Goal: Task Accomplishment & Management: Manage account settings

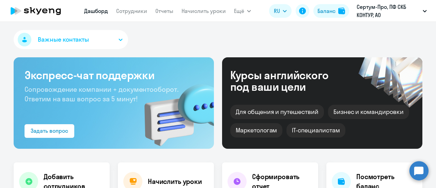
select select "30"
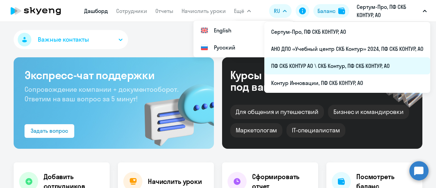
click at [321, 66] on li "ПФ СКБ КОНТУР АО \ СКБ Контур, ПФ СКБ КОНТУР, АО" at bounding box center [347, 65] width 166 height 17
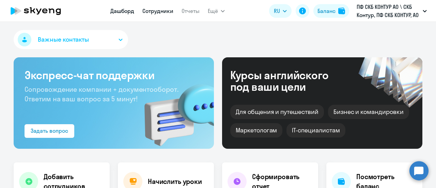
click at [168, 9] on link "Сотрудники" at bounding box center [157, 10] width 31 height 7
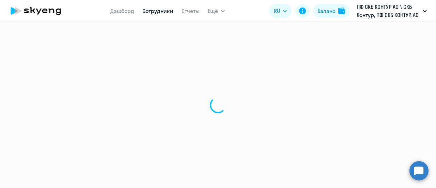
select select "30"
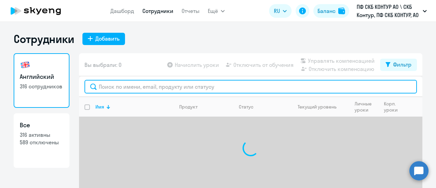
click at [112, 92] on input "text" at bounding box center [251, 87] width 333 height 14
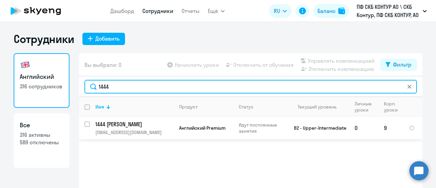
type input "1444"
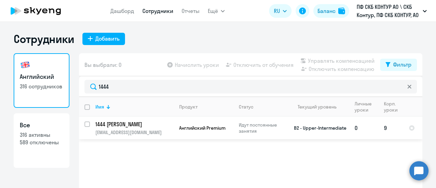
click at [112, 122] on p "1444 [PERSON_NAME]" at bounding box center [133, 123] width 77 height 7
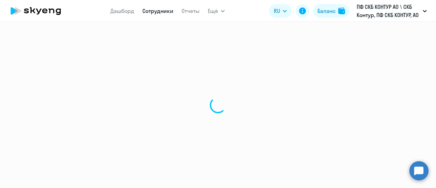
select select "english"
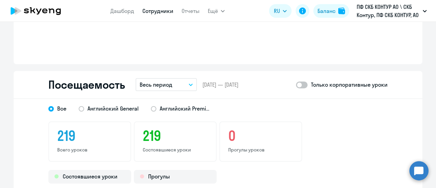
scroll to position [852, 0]
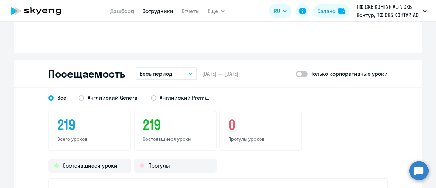
click at [189, 73] on icon "button" at bounding box center [190, 74] width 3 height 2
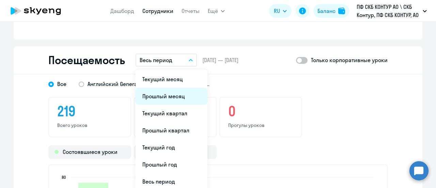
scroll to position [886, 0]
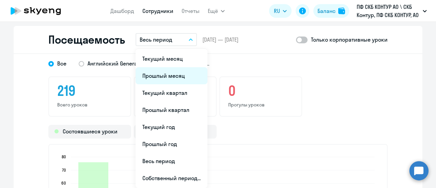
click at [167, 75] on li "Прошлый месяц" at bounding box center [172, 75] width 72 height 17
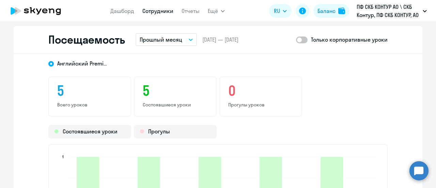
click at [418, 176] on circle at bounding box center [419, 170] width 19 height 19
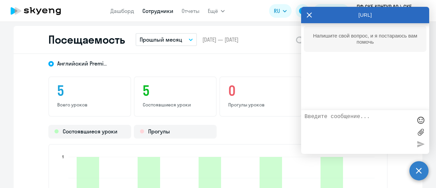
click at [349, 116] on textarea at bounding box center [359, 131] width 108 height 37
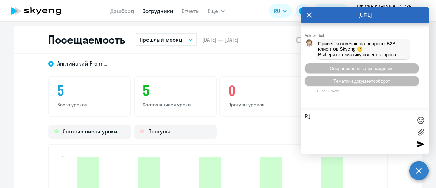
type textarea "R"
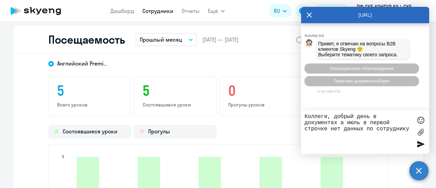
click at [341, 122] on textarea "Коллеги, добрый день в документах а июль в первой строчке нет данных по сотрудн…" at bounding box center [359, 131] width 108 height 37
click at [377, 114] on textarea "Коллеги, добрый день в документах для СКБ Контур за июль в первой строчке нет д…" at bounding box center [359, 131] width 108 height 37
click at [341, 122] on textarea "Коллеги, добрый день в Отчете документах для СКБ Контур за июль в первой строчк…" at bounding box center [359, 131] width 108 height 37
click at [409, 128] on textarea "Коллеги, добрый день в Отчете для СКБ Контур за июль в первой строчке нет данны…" at bounding box center [359, 131] width 108 height 37
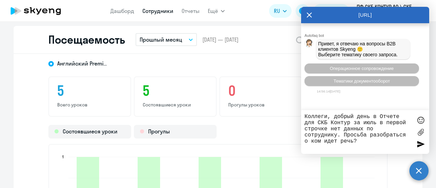
type textarea "Коллеги, добрый день в Отчете для СКБ Контур за июль в первой строчке нет данны…"
click at [416, 142] on div at bounding box center [421, 144] width 10 height 10
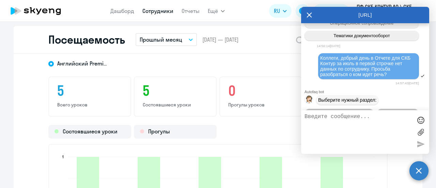
scroll to position [79, 0]
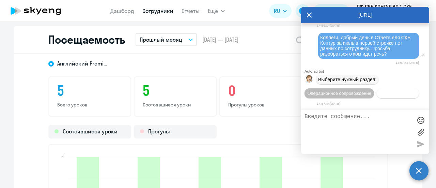
click at [380, 93] on span "Документооборот" at bounding box center [398, 93] width 36 height 5
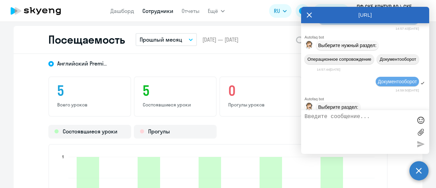
scroll to position [191, 0]
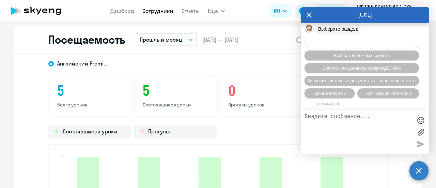
click at [376, 45] on span "Вопросы по оформлению бух.документов" at bounding box center [362, 42] width 86 height 5
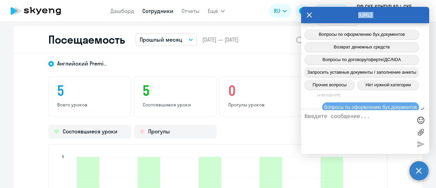
scroll to position [132, 0]
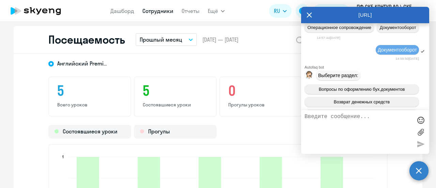
click at [386, 36] on div "Autofaq bot Привет, я отвечаю на вопросы B2B клиентов Skyeng 🙂 Выберите тематик…" at bounding box center [365, 62] width 128 height 340
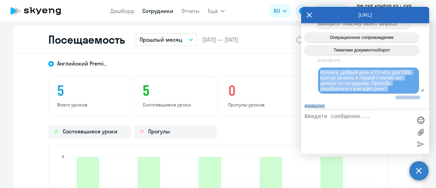
scroll to position [29, 0]
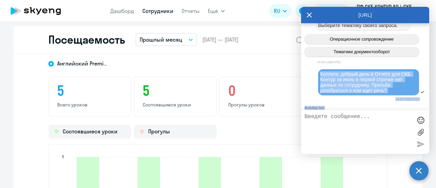
copy div "Коллеги, добрый день в Отчете для СКБ Контур за июль в первой строчке нет данны…"
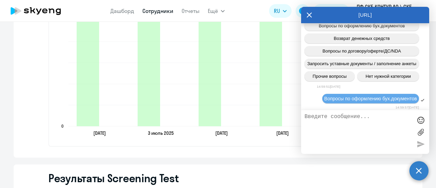
scroll to position [268, 0]
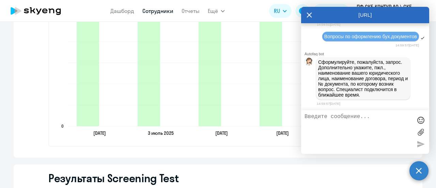
click at [328, 119] on textarea at bounding box center [359, 131] width 108 height 37
paste textarea "Коллеги, добрый день в Отчете для СКБ Контур за июль в первой строчке нет данны…"
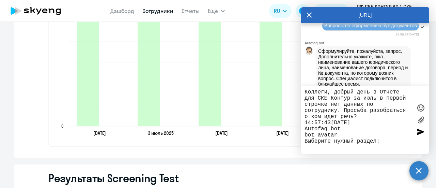
drag, startPoint x: 335, startPoint y: 124, endPoint x: 296, endPoint y: 124, distance: 38.5
click at [296, 124] on body "Дашборд Сотрудники Отчеты Ещё Дашборд Сотрудники Отчеты Начислить уроки Докумен…" at bounding box center [218, 94] width 436 height 188
drag, startPoint x: 386, startPoint y: 139, endPoint x: 290, endPoint y: 122, distance: 97.5
click at [290, 122] on body "Дашборд Сотрудники Отчеты Ещё Дашборд Сотрудники Отчеты Начислить уроки Докумен…" at bounding box center [218, 94] width 436 height 188
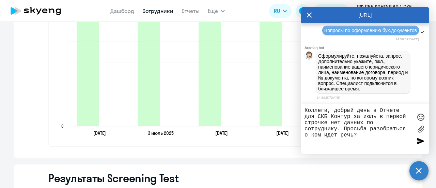
type textarea "Коллеги, добрый день в Отчете для СКБ Контур за июль в первой строчке нет данны…"
click at [420, 142] on div at bounding box center [421, 141] width 10 height 10
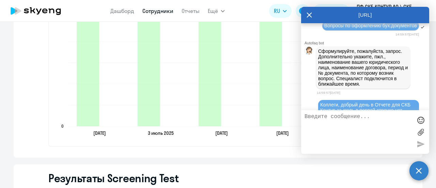
scroll to position [318, 0]
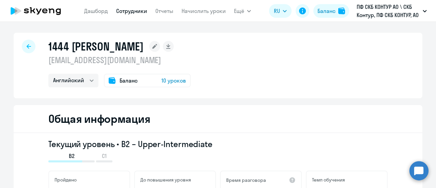
select select "english"
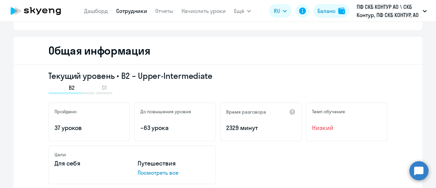
scroll to position [102, 0]
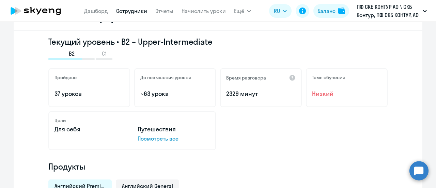
click at [416, 168] on circle at bounding box center [419, 170] width 19 height 19
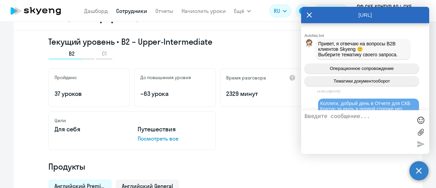
scroll to position [318, 0]
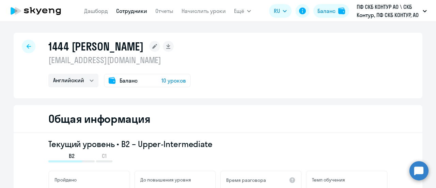
select select "english"
click at [418, 166] on circle at bounding box center [419, 170] width 19 height 19
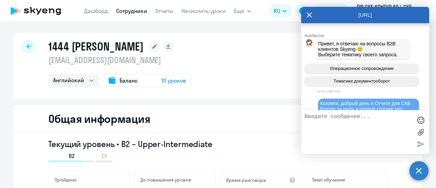
scroll to position [318, 0]
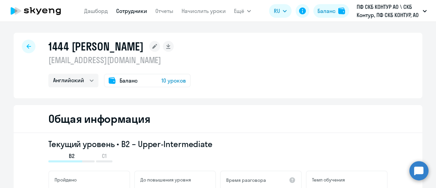
select select "english"
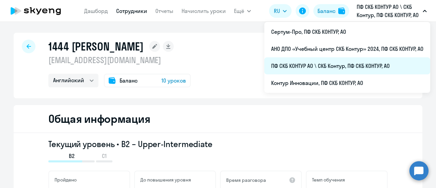
click at [300, 62] on li "ПФ СКБ КОНТУР АО \ СКБ Контур, ПФ СКБ КОНТУР, АО" at bounding box center [347, 65] width 166 height 17
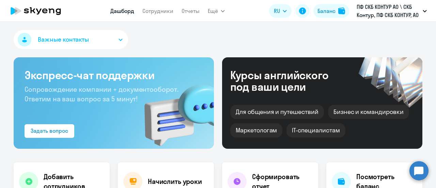
click at [419, 172] on circle at bounding box center [419, 170] width 19 height 19
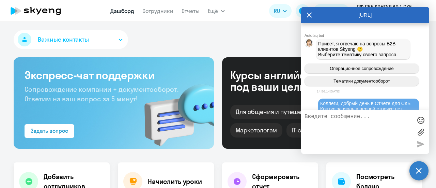
scroll to position [318, 0]
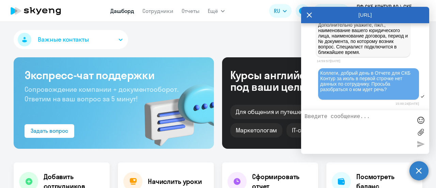
select select "30"
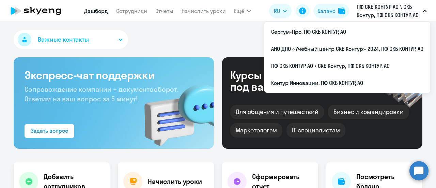
click at [393, 12] on p "ПФ СКБ КОНТУР АО \ СКБ Контур, ПФ СКБ КОНТУР, АО" at bounding box center [388, 11] width 63 height 16
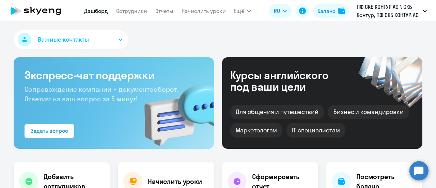
click at [386, 6] on p "ПФ СКБ КОНТУР АО \ СКБ Контур, ПФ СКБ КОНТУР, АО" at bounding box center [388, 11] width 63 height 16
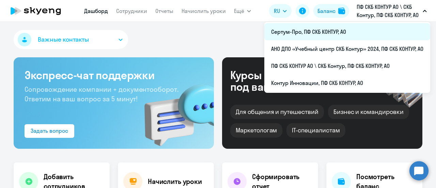
click at [323, 26] on li "Сертум-Про, ПФ СКБ КОНТУР, АО" at bounding box center [347, 31] width 166 height 17
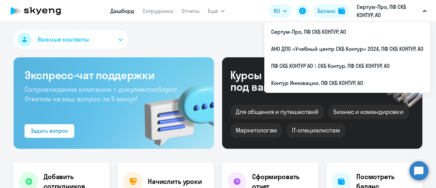
click at [375, 1] on app-header "Дашборд Сотрудники Отчеты Ещё Дашборд Сотрудники Отчеты Начислить уроки Докумен…" at bounding box center [218, 11] width 436 height 22
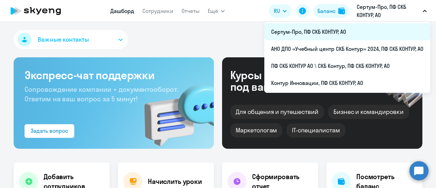
select select "30"
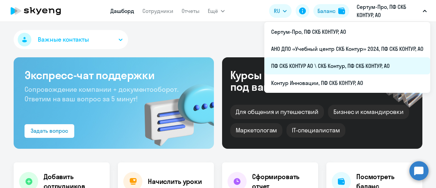
click at [307, 66] on li "ПФ СКБ КОНТУР АО \ СКБ Контур, ПФ СКБ КОНТУР, АО" at bounding box center [347, 65] width 166 height 17
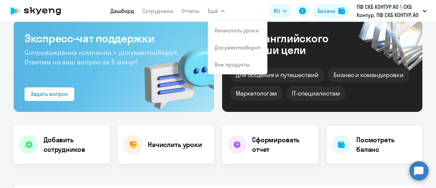
scroll to position [34, 0]
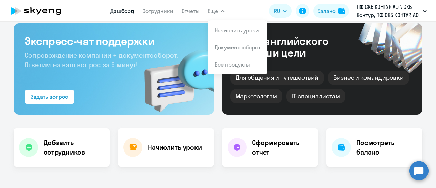
click at [421, 171] on circle at bounding box center [419, 170] width 19 height 19
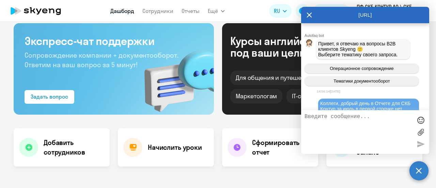
scroll to position [318, 0]
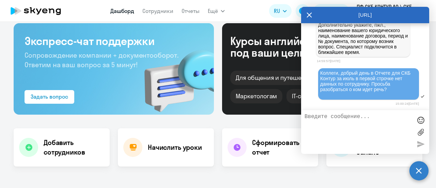
select select "30"
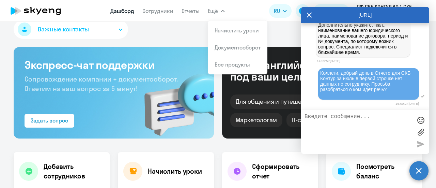
scroll to position [0, 0]
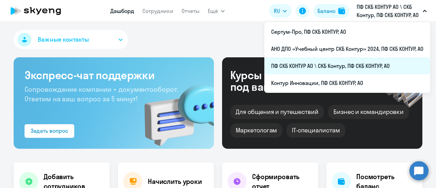
click at [310, 68] on li "ПФ СКБ КОНТУР АО \ СКБ Контур, ПФ СКБ КОНТУР, АО" at bounding box center [347, 65] width 166 height 17
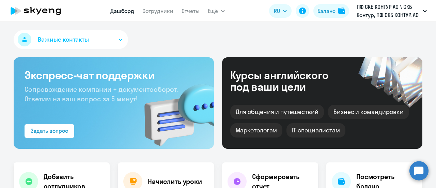
click at [423, 169] on circle at bounding box center [419, 170] width 19 height 19
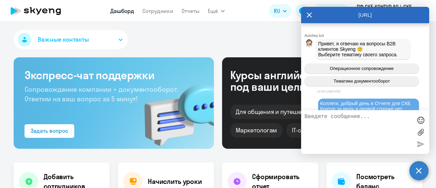
scroll to position [318, 0]
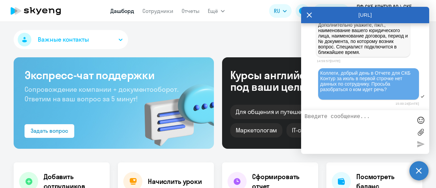
select select "30"
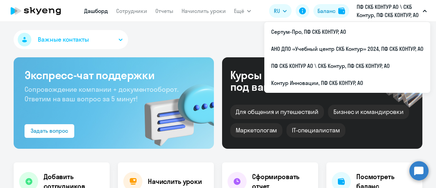
click at [384, 12] on p "ПФ СКБ КОНТУР АО \ СКБ Контур, ПФ СКБ КОНТУР, АО" at bounding box center [388, 11] width 63 height 16
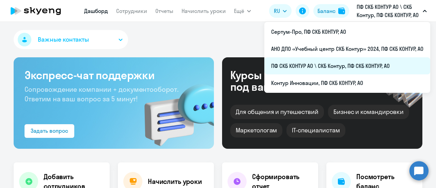
click at [323, 66] on li "ПФ СКБ КОНТУР АО \ СКБ Контур, ПФ СКБ КОНТУР, АО" at bounding box center [347, 65] width 166 height 17
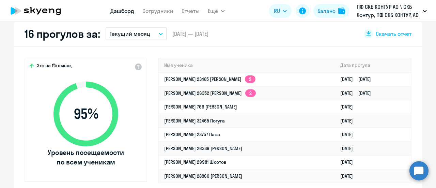
scroll to position [136, 0]
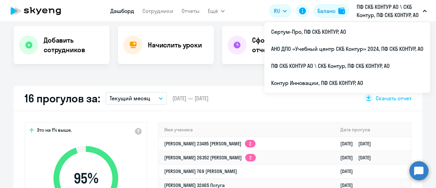
click at [425, 12] on button "ПФ СКБ КОНТУР АО \ СКБ Контур, ПФ СКБ КОНТУР, АО" at bounding box center [391, 11] width 77 height 16
click at [408, 2] on app-header "Дашборд Сотрудники Отчеты Ещё Дашборд Сотрудники Отчеты Начислить уроки Докумен…" at bounding box center [218, 11] width 436 height 22
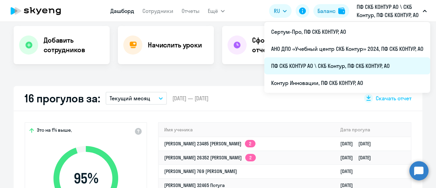
click at [327, 67] on li "ПФ СКБ КОНТУР АО \ СКБ Контур, ПФ СКБ КОНТУР, АО" at bounding box center [347, 65] width 166 height 17
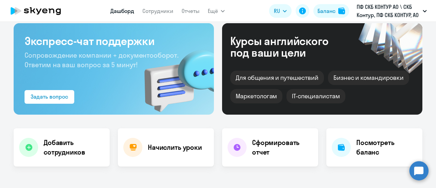
scroll to position [0, 0]
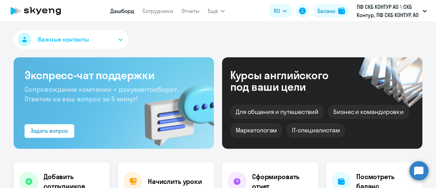
click at [420, 168] on circle at bounding box center [419, 170] width 19 height 19
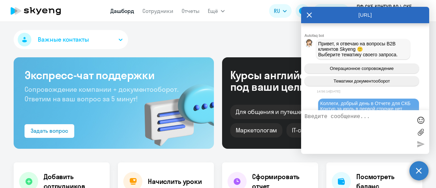
scroll to position [318, 0]
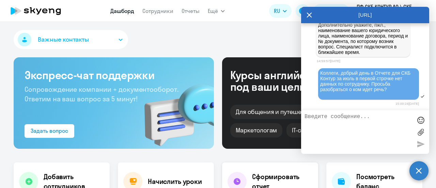
select select "30"
click at [421, 133] on label at bounding box center [421, 132] width 10 height 10
click at [0, 0] on input "file" at bounding box center [0, 0] width 0 height 0
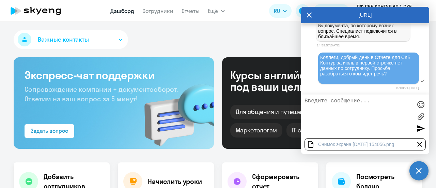
click at [417, 128] on div at bounding box center [421, 128] width 10 height 10
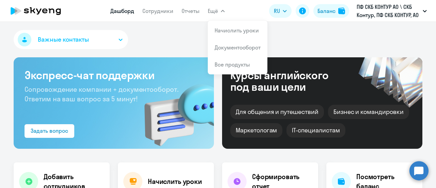
click at [418, 170] on circle at bounding box center [419, 170] width 19 height 19
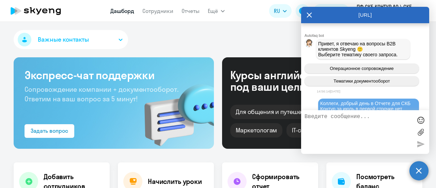
scroll to position [339, 0]
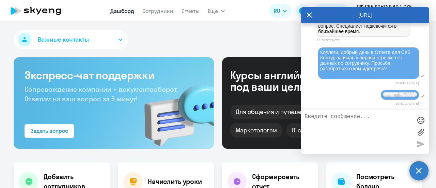
select select "30"
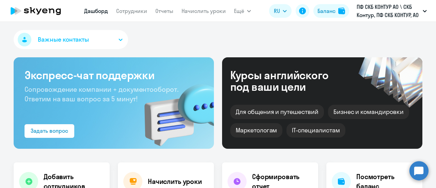
click at [413, 170] on circle at bounding box center [419, 170] width 19 height 19
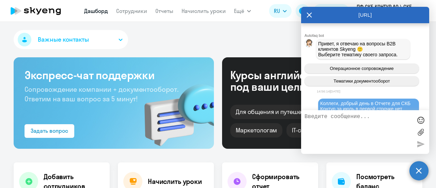
scroll to position [339, 0]
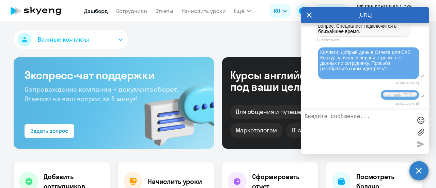
select select "30"
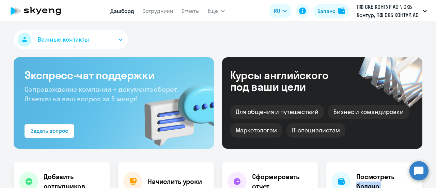
click at [431, 180] on body "Дашборд Сотрудники Отчеты Ещё Дашборд Сотрудники Отчеты Начислить уроки Докумен…" at bounding box center [218, 94] width 436 height 188
click at [421, 166] on circle at bounding box center [419, 170] width 19 height 19
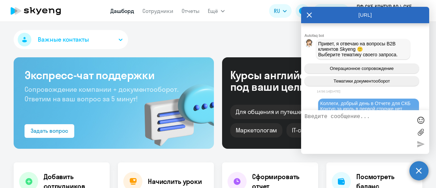
scroll to position [339, 0]
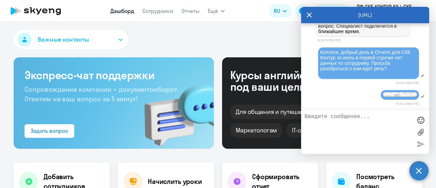
select select "30"
click at [284, 44] on div "Важные контакты" at bounding box center [218, 41] width 409 height 22
click at [211, 30] on div "Важные контакты" at bounding box center [218, 41] width 409 height 22
click at [163, 9] on link "Сотрудники" at bounding box center [157, 10] width 31 height 7
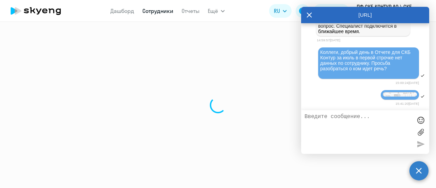
select select "30"
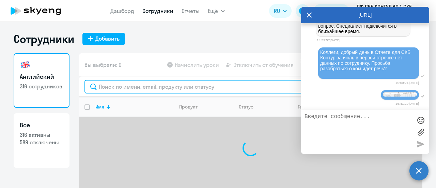
click at [113, 90] on input "text" at bounding box center [251, 87] width 333 height 14
type input "A"
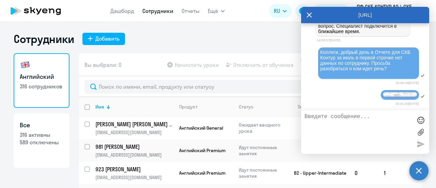
click at [68, 153] on div "Английский 316 сотрудников Все 316 активны 589 отключены Вы выбрали: 0 Начислит…" at bounding box center [218, 135] width 409 height 165
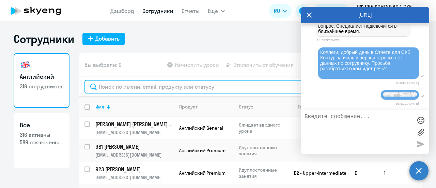
click at [125, 87] on input "text" at bounding box center [251, 87] width 333 height 14
click at [140, 84] on input "text" at bounding box center [251, 87] width 333 height 14
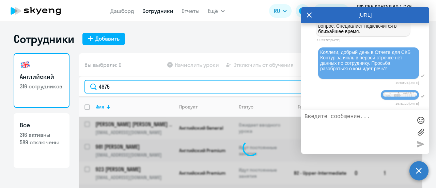
paste input "Фрост ([PERSON_NAME]) [PERSON_NAME]"
click at [107, 86] on input "4675Фрост (Николаева) Анастасия Сергеевна" at bounding box center [251, 87] width 333 height 14
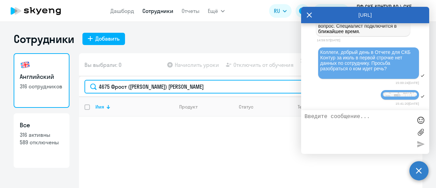
click at [102, 87] on input "4675 Фрост (Николаева) Анастасия Сергеевна" at bounding box center [251, 87] width 333 height 14
type input "46075 Фрост ([PERSON_NAME]) [PERSON_NAME]"
click at [245, 85] on input "46075 Фрост ([PERSON_NAME]) [PERSON_NAME]" at bounding box center [251, 87] width 333 height 14
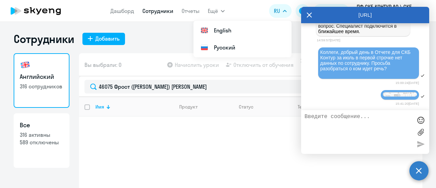
click at [314, 13] on div "AutoFAQ.ai" at bounding box center [365, 15] width 128 height 16
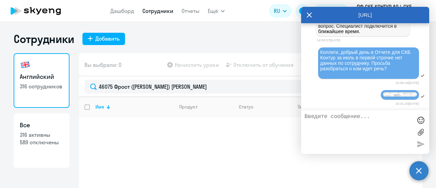
drag, startPoint x: 229, startPoint y: 143, endPoint x: 214, endPoint y: 118, distance: 29.5
click at [229, 142] on div "Имя Продукт Статус Текущий уровень Личные уроки Корп. уроки" at bounding box center [250, 148] width 343 height 102
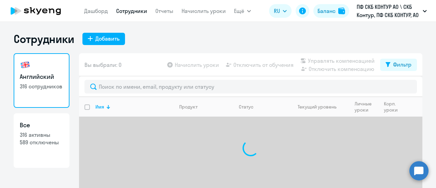
select select "30"
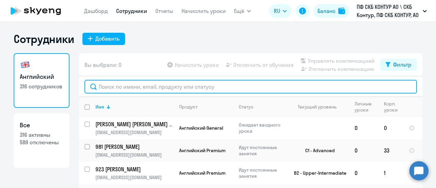
click at [129, 88] on input "text" at bounding box center [251, 87] width 333 height 14
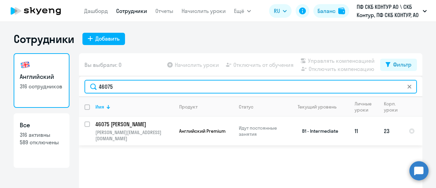
type input "46075"
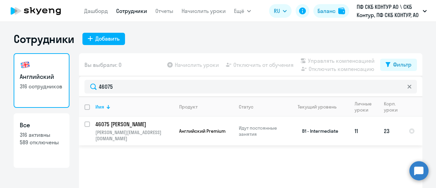
click at [115, 132] on p "[PERSON_NAME][EMAIL_ADDRESS][DOMAIN_NAME]" at bounding box center [134, 135] width 78 height 12
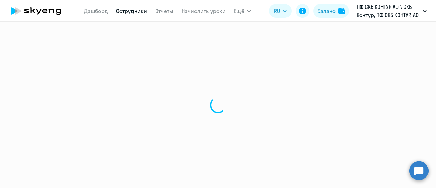
select select "english"
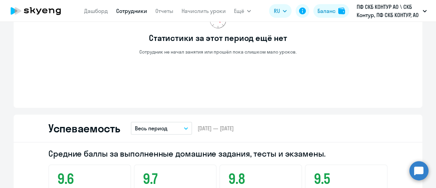
scroll to position [409, 0]
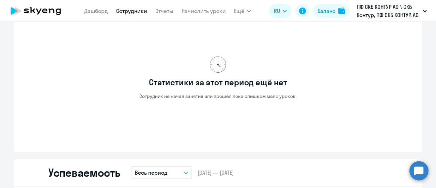
click at [391, 6] on p "ПФ СКБ КОНТУР АО \ СКБ Контур, ПФ СКБ КОНТУР, АО" at bounding box center [388, 11] width 63 height 16
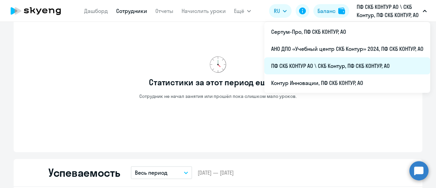
click at [318, 63] on li "ПФ СКБ КОНТУР АО \ СКБ Контур, ПФ СКБ КОНТУР, АО" at bounding box center [347, 65] width 166 height 17
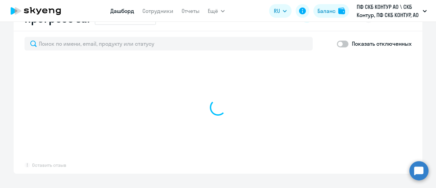
scroll to position [425, 0]
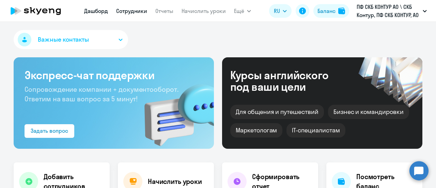
click at [136, 13] on link "Сотрудники" at bounding box center [131, 10] width 31 height 7
select select "30"
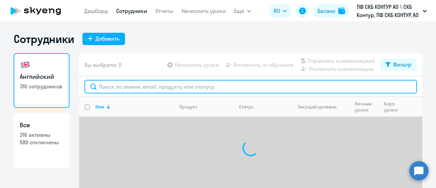
click at [125, 89] on input "text" at bounding box center [251, 87] width 333 height 14
type input "46075"
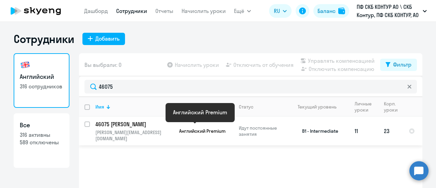
click at [215, 128] on span "Английский Premium" at bounding box center [202, 131] width 46 height 6
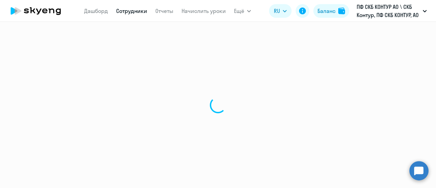
select select "english"
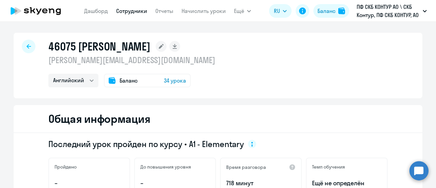
click at [150, 47] on h1 "46075 [PERSON_NAME]" at bounding box center [99, 47] width 102 height 14
drag, startPoint x: 219, startPoint y: 49, endPoint x: 75, endPoint y: 43, distance: 145.0
click at [75, 43] on div "46075 [PERSON_NAME]" at bounding box center [131, 47] width 167 height 14
copy h1 "Фрост Анастасия Сергеевна"
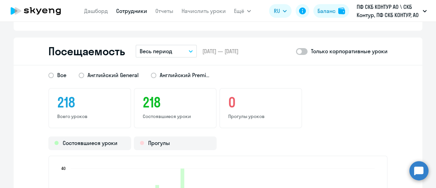
scroll to position [842, 0]
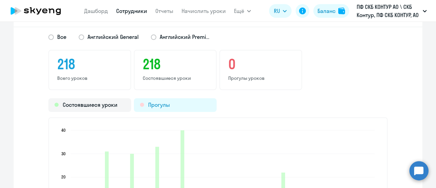
click at [182, 102] on div "Прогулы" at bounding box center [175, 105] width 83 height 14
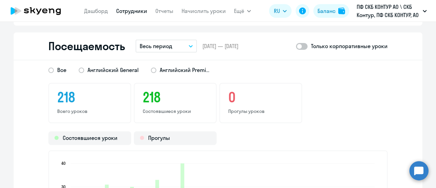
scroll to position [774, 0]
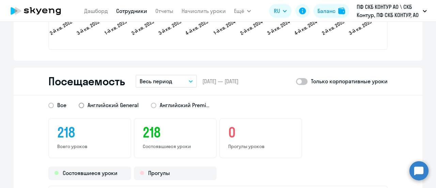
click at [79, 104] on span at bounding box center [81, 105] width 5 height 5
click at [0, 0] on input "Английский General" at bounding box center [0, 0] width 0 height 0
click at [151, 107] on label "Английский Premium" at bounding box center [181, 105] width 60 height 8
click at [0, 0] on input "Английский Premium" at bounding box center [0, 0] width 0 height 0
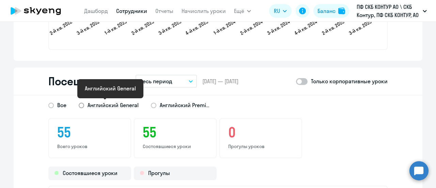
click at [108, 103] on span "Английский General" at bounding box center [113, 104] width 51 height 7
click at [0, 0] on input "Английский General" at bounding box center [0, 0] width 0 height 0
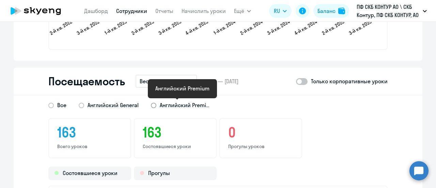
click at [177, 105] on span "Английский Premium" at bounding box center [185, 104] width 51 height 7
click at [0, 0] on input "Английский Premium" at bounding box center [0, 0] width 0 height 0
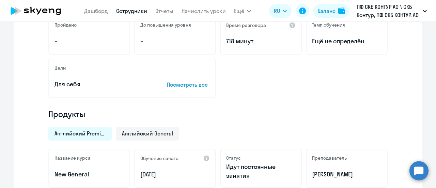
scroll to position [127, 0]
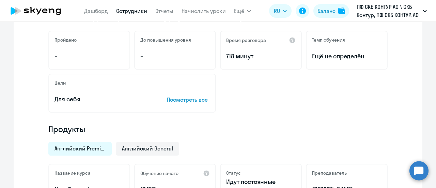
click at [179, 98] on p "Посмотреть все" at bounding box center [188, 99] width 43 height 8
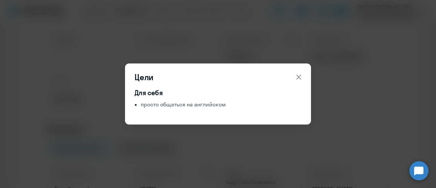
click at [296, 77] on icon at bounding box center [299, 77] width 8 height 8
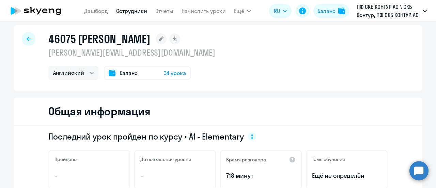
scroll to position [0, 0]
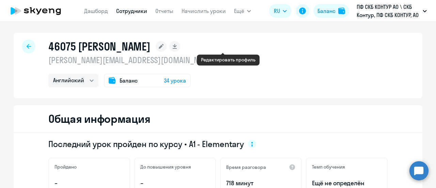
click at [164, 46] on icon at bounding box center [161, 46] width 5 height 5
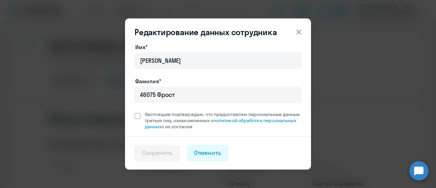
click at [298, 33] on icon at bounding box center [298, 32] width 5 height 5
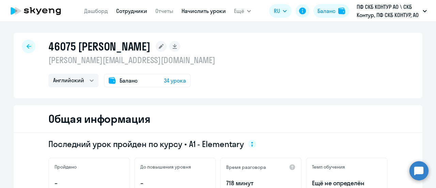
click at [205, 10] on link "Начислить уроки" at bounding box center [204, 10] width 44 height 7
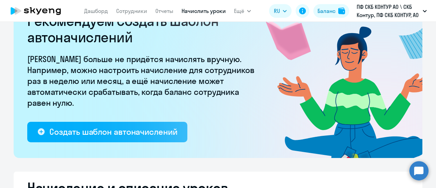
select select "10"
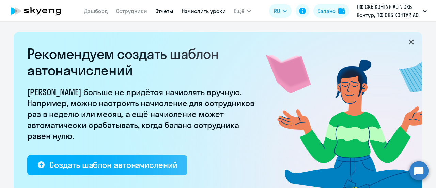
click at [166, 11] on link "Отчеты" at bounding box center [164, 10] width 18 height 7
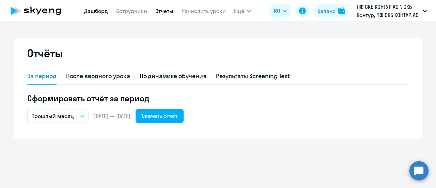
click at [95, 10] on link "Дашборд" at bounding box center [96, 10] width 24 height 7
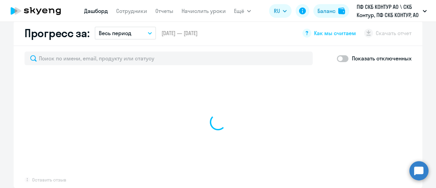
scroll to position [477, 0]
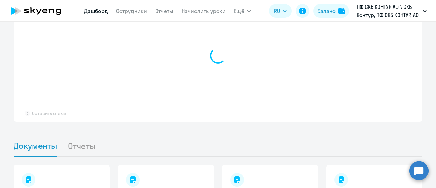
select select "30"
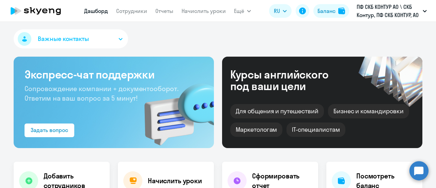
scroll to position [0, 0]
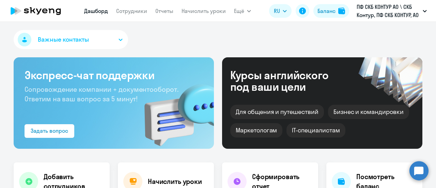
click at [76, 34] on button "Важные контакты" at bounding box center [71, 39] width 114 height 19
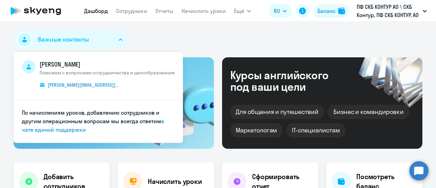
click at [119, 40] on icon "button" at bounding box center [121, 40] width 4 height 2
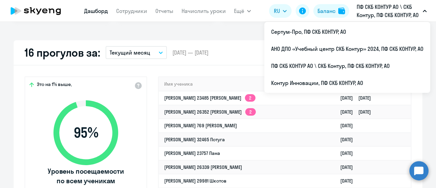
scroll to position [136, 0]
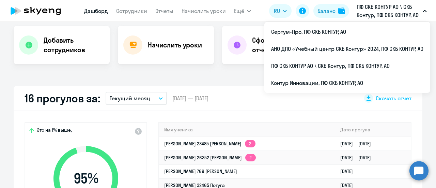
click at [200, 126] on th "Имя ученика" at bounding box center [247, 130] width 176 height 14
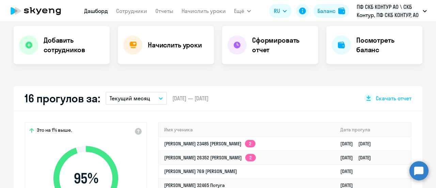
click at [160, 129] on th "Имя ученика" at bounding box center [247, 130] width 176 height 14
click at [164, 133] on th "Имя ученика" at bounding box center [247, 130] width 176 height 14
click at [192, 124] on th "Имя ученика" at bounding box center [247, 130] width 176 height 14
click at [190, 132] on th "Имя ученика" at bounding box center [247, 130] width 176 height 14
click at [189, 131] on th "Имя ученика" at bounding box center [247, 130] width 176 height 14
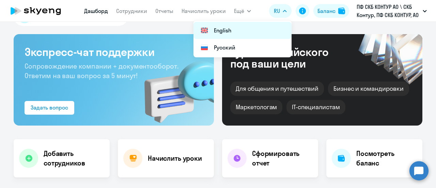
scroll to position [34, 0]
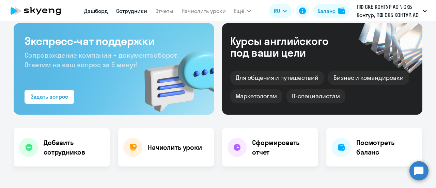
click at [141, 12] on link "Сотрудники" at bounding box center [131, 10] width 31 height 7
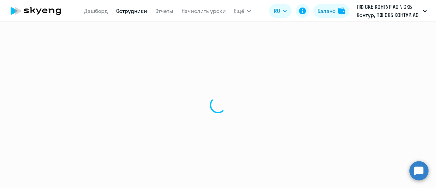
select select "30"
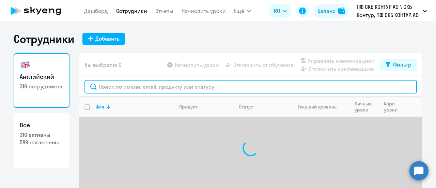
click at [107, 90] on input "text" at bounding box center [251, 87] width 333 height 14
paste input "Фрост (Николаева) Анастасия Сергеевна"
click at [95, 86] on input "Фрост (Николаева) Анастасия Сергеевна" at bounding box center [251, 87] width 333 height 14
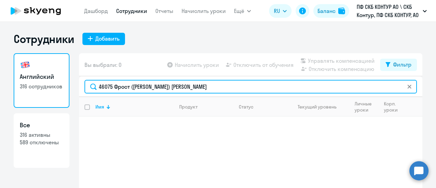
click at [91, 89] on input "46075 Фрост ([PERSON_NAME]) [PERSON_NAME]" at bounding box center [251, 87] width 333 height 14
type input "46075 Фрост ([PERSON_NAME]) [PERSON_NAME]"
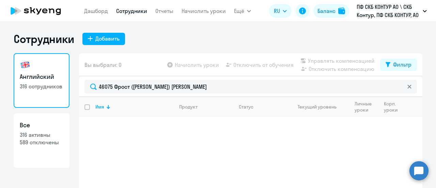
click at [96, 118] on div "Имя Продукт Статус Текущий уровень Личные уроки Корп. уроки" at bounding box center [250, 148] width 343 height 102
click at [103, 97] on th "Имя" at bounding box center [132, 107] width 84 height 20
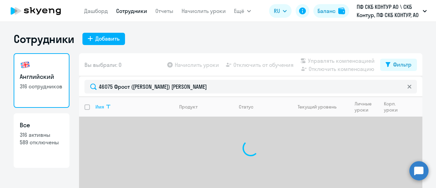
click at [103, 97] on th "Имя" at bounding box center [132, 107] width 84 height 20
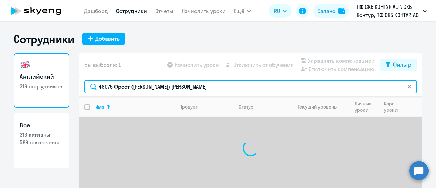
click at [90, 87] on input "46075 Фрост ([PERSON_NAME]) [PERSON_NAME]" at bounding box center [251, 87] width 333 height 14
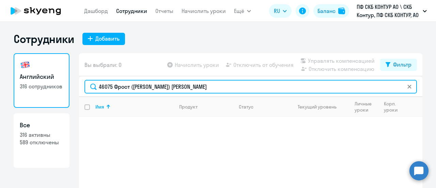
drag, startPoint x: 226, startPoint y: 84, endPoint x: 92, endPoint y: 76, distance: 134.5
click at [92, 76] on div "46075 Фрост ([PERSON_NAME]) [PERSON_NAME]" at bounding box center [250, 86] width 343 height 20
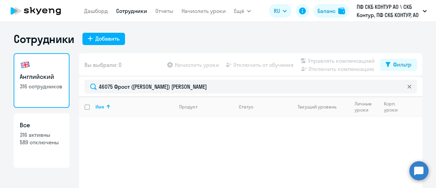
click at [246, 94] on div "46075 Фрост ([PERSON_NAME]) [PERSON_NAME]" at bounding box center [250, 86] width 343 height 20
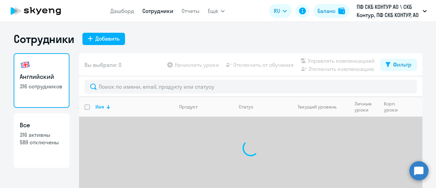
select select "30"
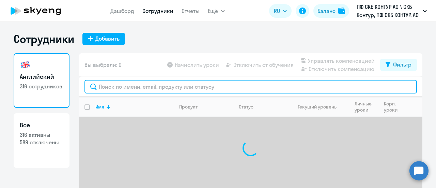
click at [105, 86] on input "text" at bounding box center [251, 87] width 333 height 14
paste input "46075 Фрост ([PERSON_NAME]) [PERSON_NAME]"
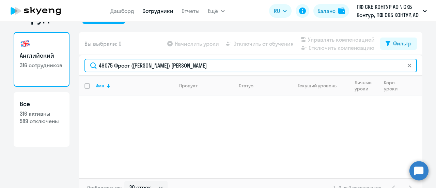
scroll to position [30, 0]
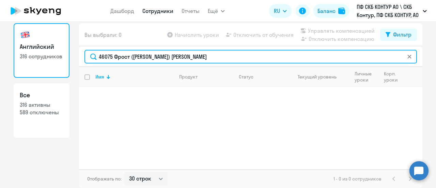
click at [288, 55] on input "46075 Фрост ([PERSON_NAME]) [PERSON_NAME]" at bounding box center [251, 57] width 333 height 14
click at [288, 56] on input "46075 Фрост ([PERSON_NAME]) [PERSON_NAME]" at bounding box center [251, 57] width 333 height 14
click at [305, 61] on input "46075 Фрост ([PERSON_NAME]) [PERSON_NAME]" at bounding box center [251, 57] width 333 height 14
click at [410, 60] on input "46075 Фрост ([PERSON_NAME]) [PERSON_NAME]" at bounding box center [251, 57] width 333 height 14
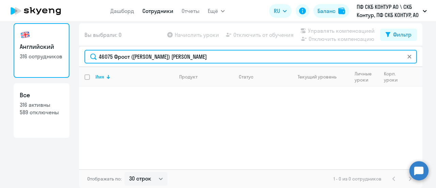
type input "46075 Фрост ([PERSON_NAME]) [PERSON_NAME]"
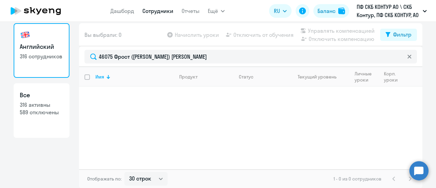
click at [408, 59] on div at bounding box center [409, 57] width 5 height 14
click at [408, 58] on icon at bounding box center [410, 57] width 4 height 4
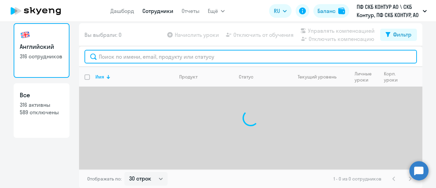
click at [136, 54] on input "text" at bounding box center [251, 57] width 333 height 14
paste input "46075 Фрост ([PERSON_NAME]) [PERSON_NAME]"
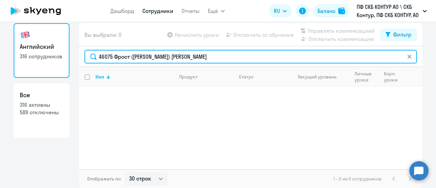
click at [160, 56] on input "46075 Фрост ([PERSON_NAME]) [PERSON_NAME]" at bounding box center [251, 57] width 333 height 14
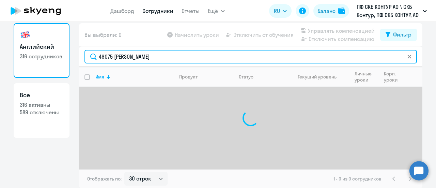
type input "46075 [PERSON_NAME]"
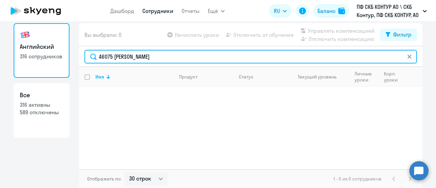
click at [210, 56] on input "46075 [PERSON_NAME]" at bounding box center [251, 57] width 333 height 14
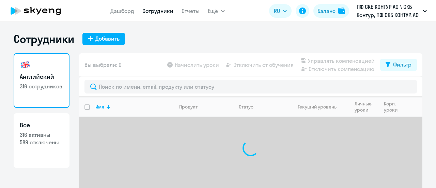
select select "30"
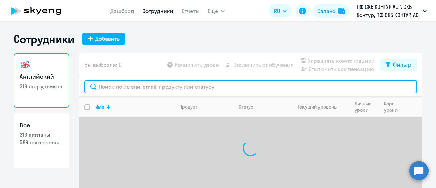
click at [116, 89] on input "text" at bounding box center [251, 87] width 333 height 14
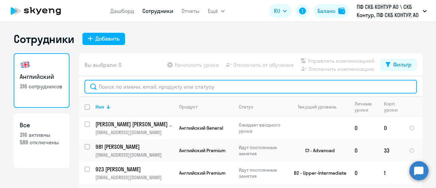
paste input "46075 Фрост ([PERSON_NAME]) [PERSON_NAME]"
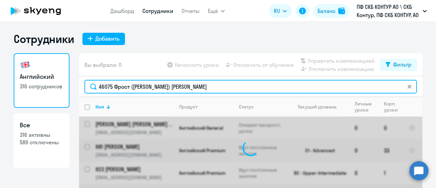
drag, startPoint x: 162, startPoint y: 89, endPoint x: 127, endPoint y: 90, distance: 34.1
click at [127, 90] on input "46075 Фрост ([PERSON_NAME]) [PERSON_NAME]" at bounding box center [251, 87] width 333 height 14
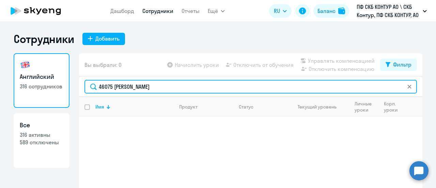
type input "46075 [PERSON_NAME]"
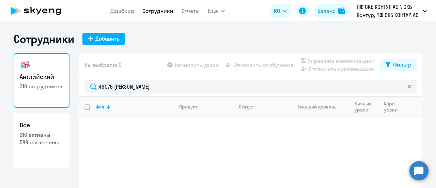
click at [86, 108] on input "select all" at bounding box center [92, 111] width 14 height 14
click at [109, 108] on div "Имя" at bounding box center [134, 107] width 78 height 6
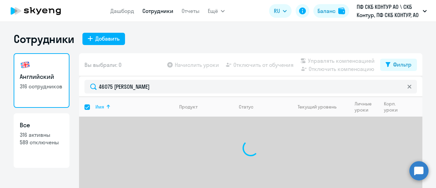
click at [105, 110] on th "Имя" at bounding box center [132, 107] width 84 height 20
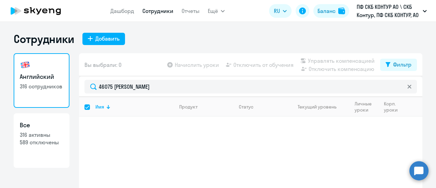
click at [86, 109] on input "select all" at bounding box center [92, 111] width 14 height 14
checkbox input "false"
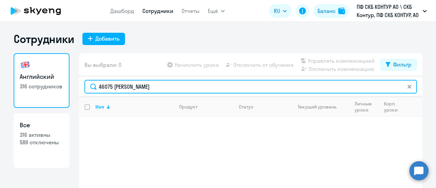
click at [186, 90] on input "46075 [PERSON_NAME]" at bounding box center [251, 87] width 333 height 14
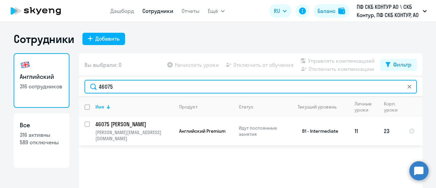
type input "46075"
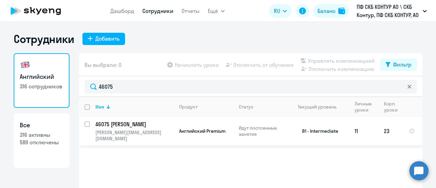
click at [85, 122] on input "select row 2065138" at bounding box center [92, 128] width 14 height 14
checkbox input "true"
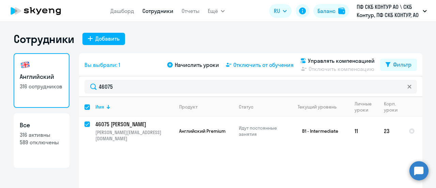
click at [256, 67] on span "Отключить от обучения" at bounding box center [263, 65] width 60 height 8
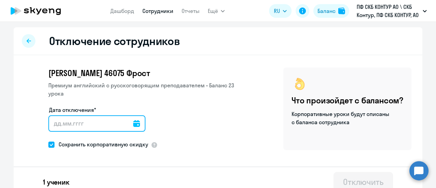
click at [69, 117] on input "Дата отключения*" at bounding box center [96, 123] width 97 height 16
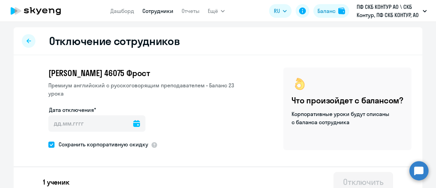
click at [133, 120] on icon at bounding box center [136, 123] width 7 height 7
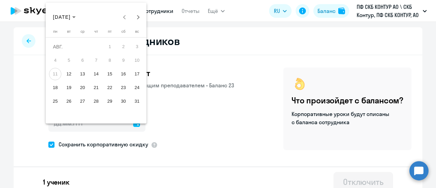
click at [59, 88] on span "18" at bounding box center [55, 87] width 12 height 12
type input "[DATE]"
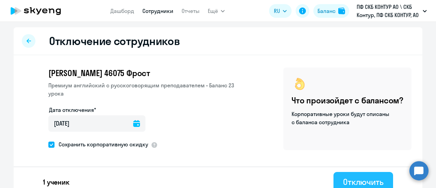
click at [368, 181] on div "Отключить" at bounding box center [363, 181] width 41 height 11
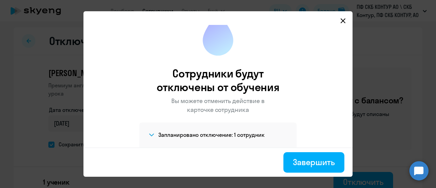
scroll to position [24, 0]
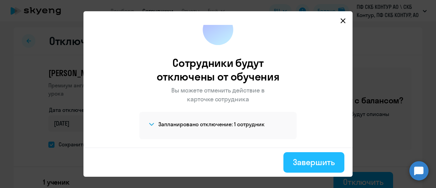
click at [309, 165] on div "Завершить" at bounding box center [314, 161] width 42 height 11
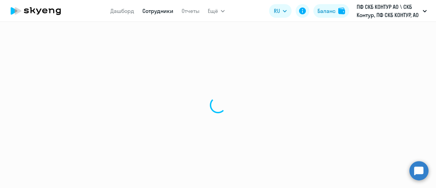
select select "30"
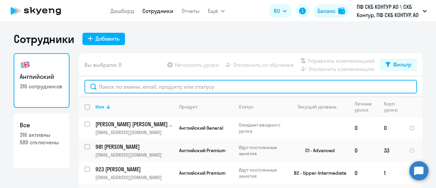
click at [149, 88] on input "text" at bounding box center [251, 87] width 333 height 14
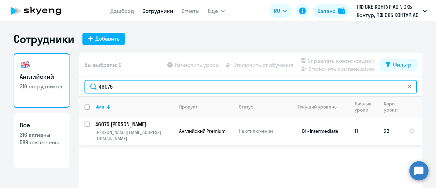
type input "46075"
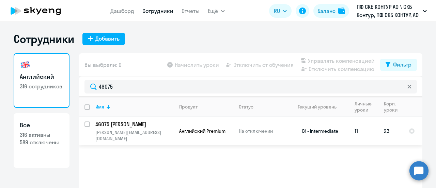
click at [217, 132] on td "Английский Premium" at bounding box center [204, 131] width 60 height 29
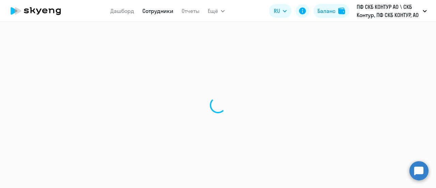
select select "english"
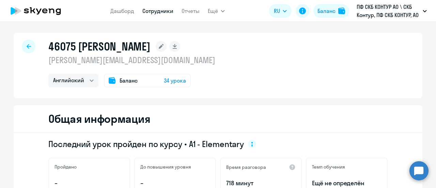
select select "30"
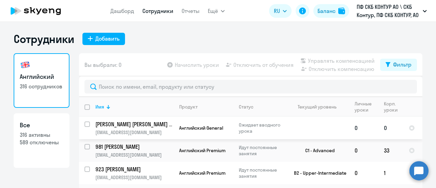
scroll to position [34, 0]
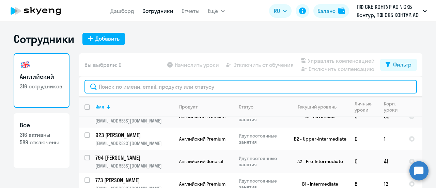
click at [127, 89] on input "text" at bounding box center [251, 87] width 333 height 14
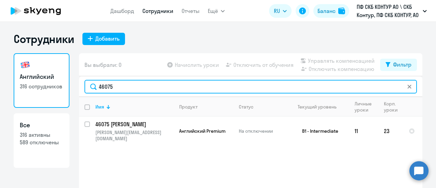
type input "46075"
